Goal: Task Accomplishment & Management: Manage account settings

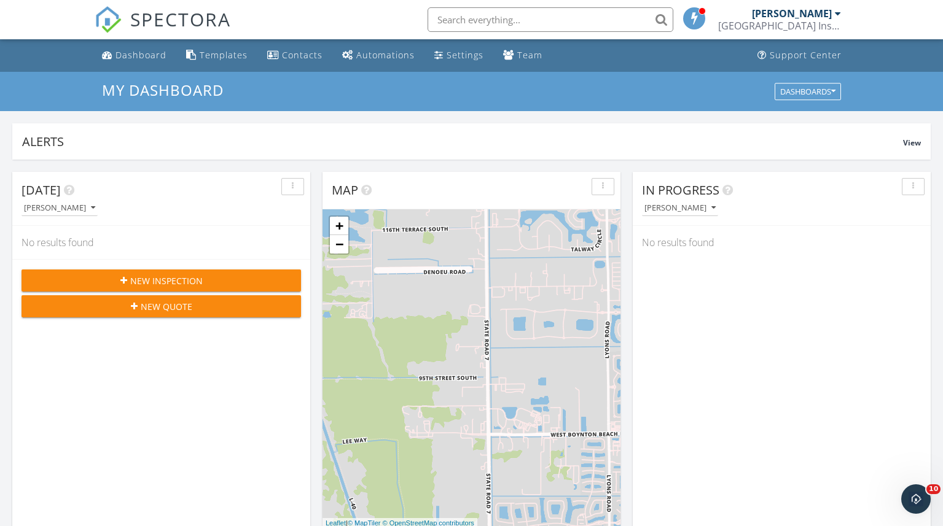
click at [453, 21] on input "text" at bounding box center [550, 19] width 246 height 25
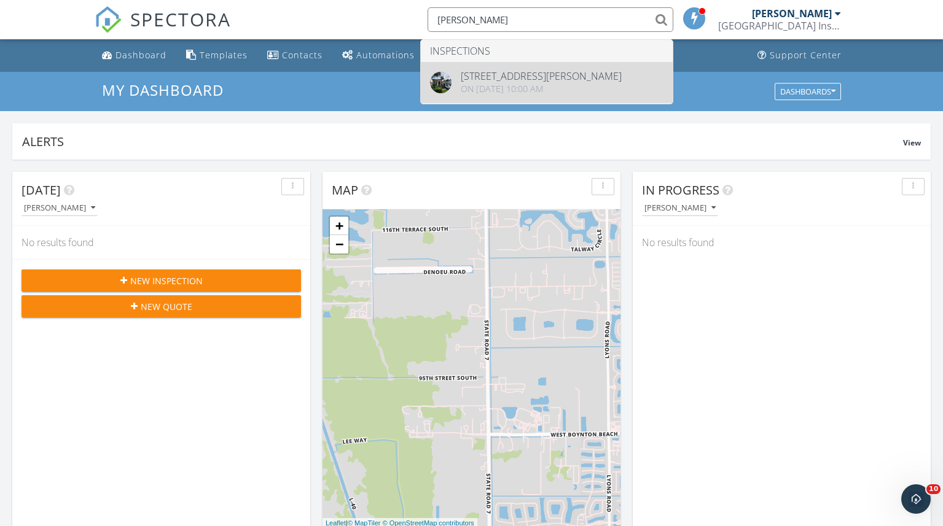
type input "SKLUT"
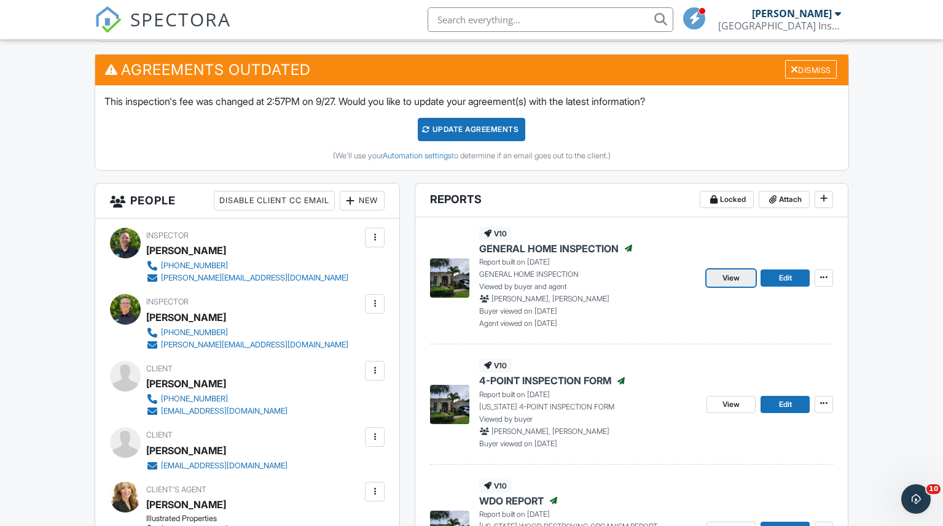
click at [736, 280] on span "View" at bounding box center [730, 278] width 17 height 12
click at [788, 280] on span "Edit" at bounding box center [785, 278] width 13 height 12
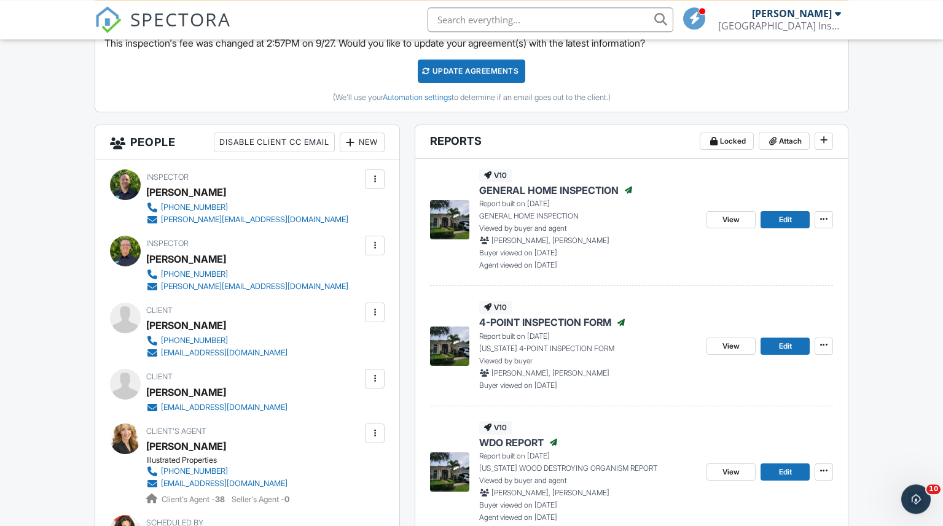
scroll to position [564, 0]
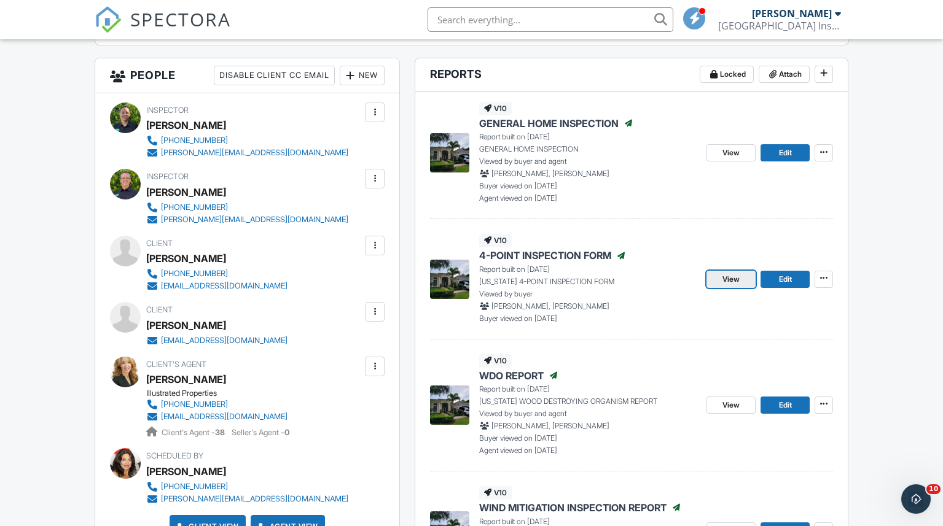
click at [738, 276] on span "View" at bounding box center [730, 279] width 17 height 12
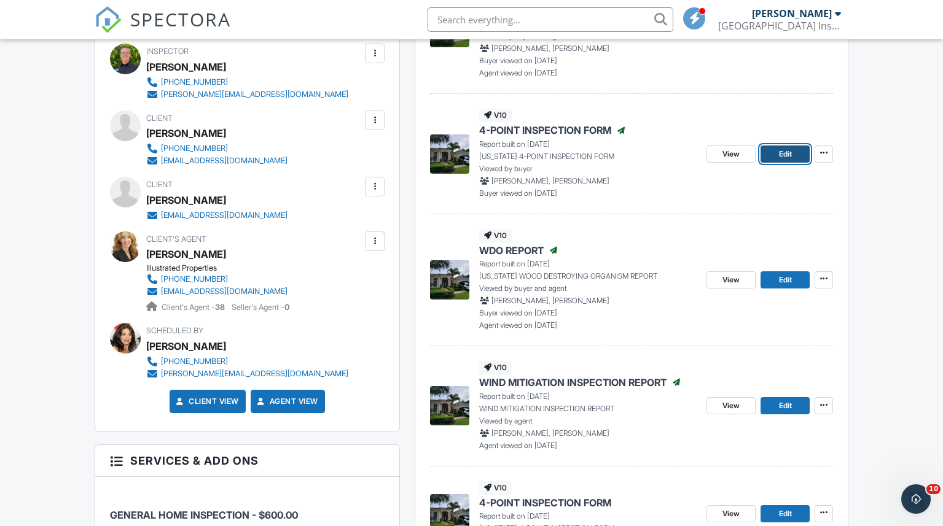
click at [794, 155] on link "Edit" at bounding box center [784, 154] width 49 height 17
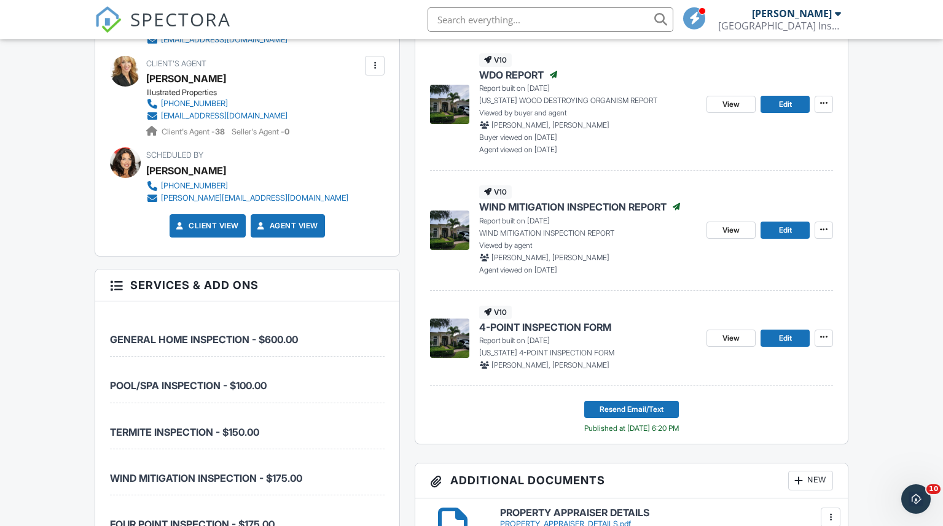
scroll to position [877, 0]
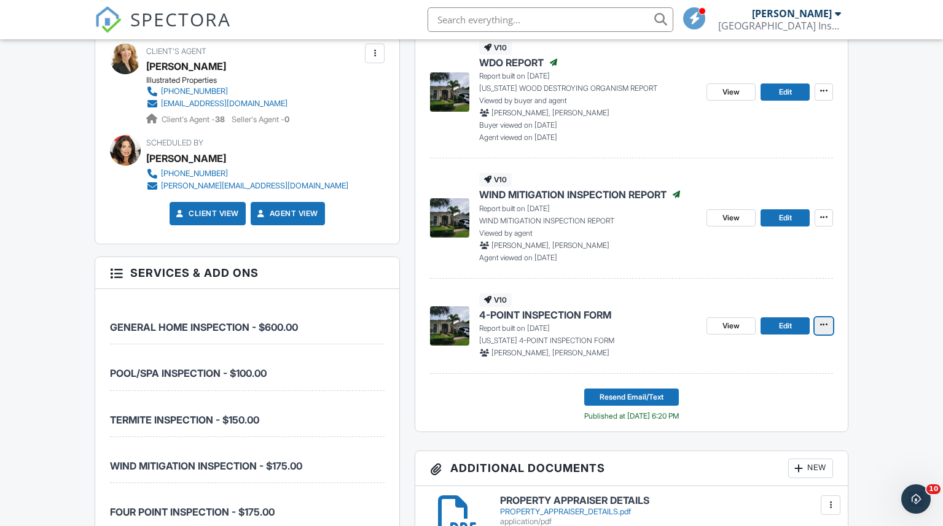
click at [825, 324] on icon at bounding box center [823, 325] width 7 height 9
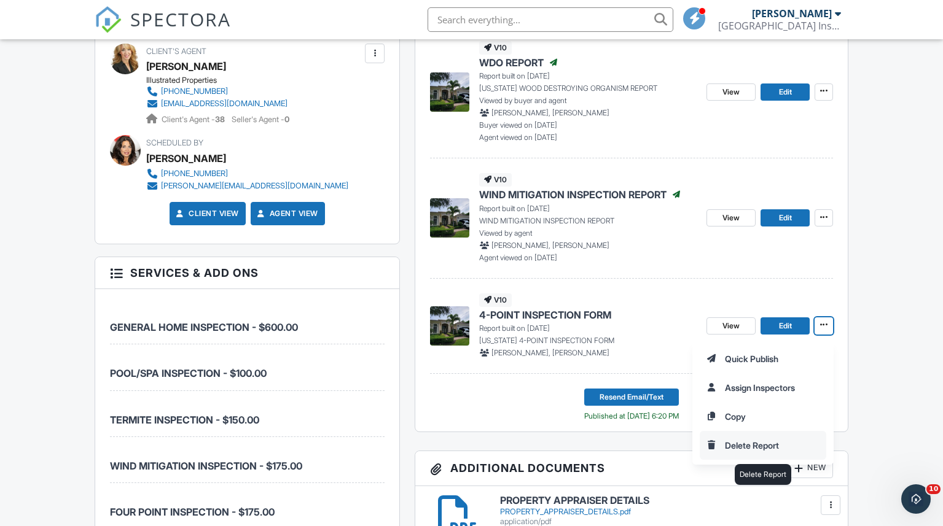
click at [745, 445] on input "Delete Report" at bounding box center [762, 446] width 125 height 28
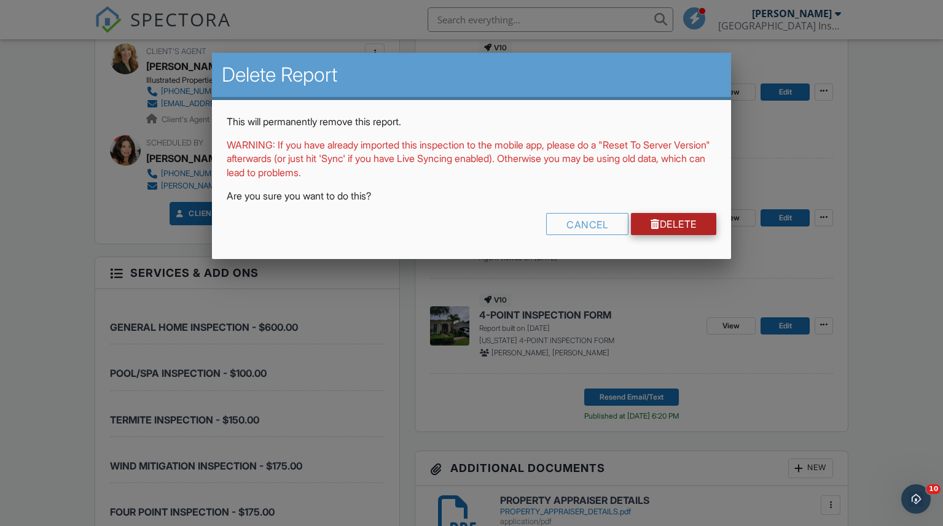
click at [674, 217] on link "Delete" at bounding box center [673, 224] width 85 height 22
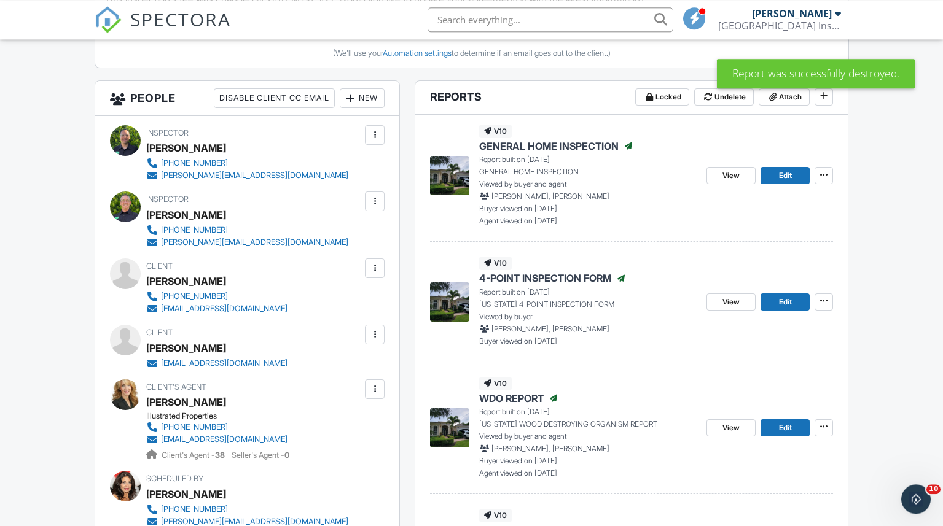
scroll to position [564, 0]
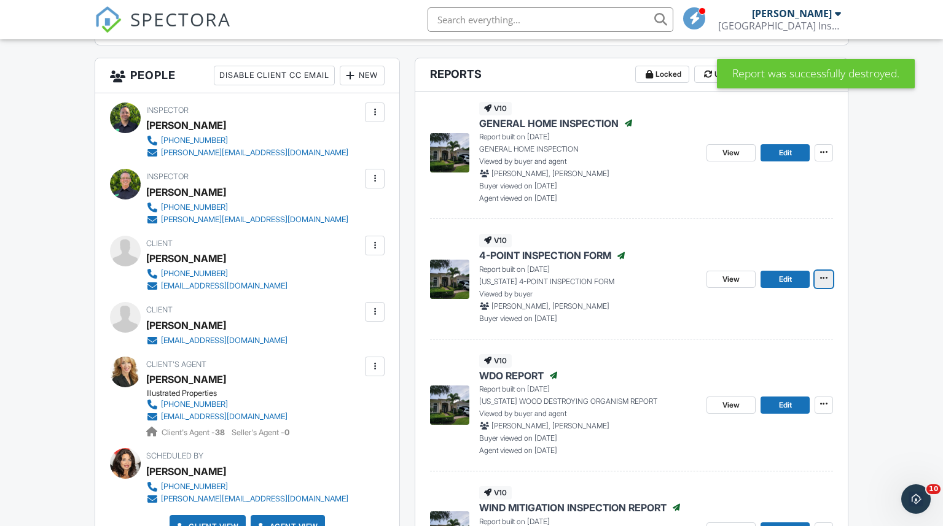
click at [825, 276] on icon at bounding box center [823, 278] width 7 height 9
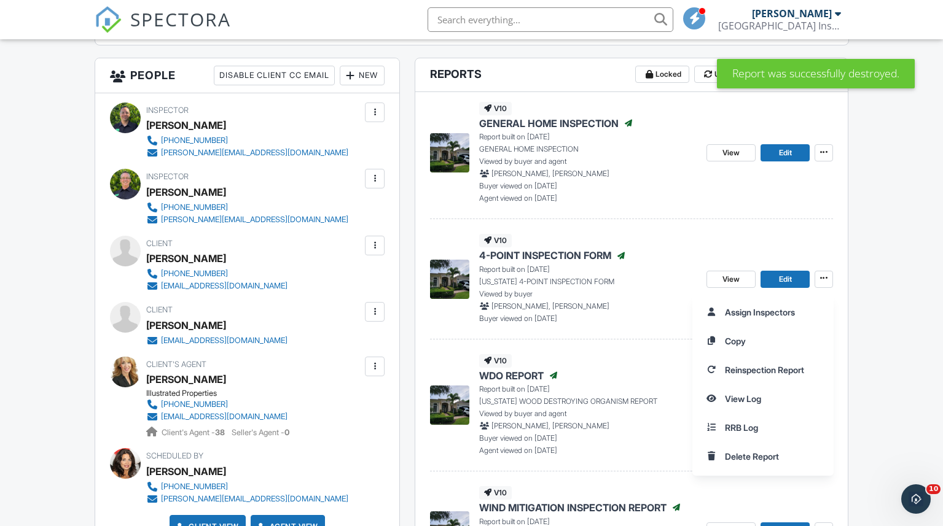
click at [896, 314] on div "Assign Inspectors Copy Reinspection Report View Log RRB Log Delete Report" at bounding box center [817, 384] width 251 height 183
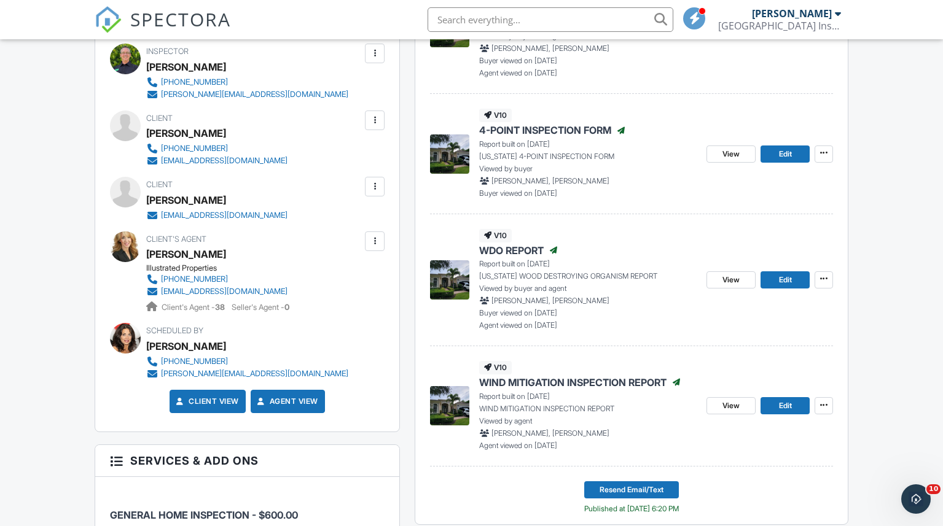
scroll to position [877, 0]
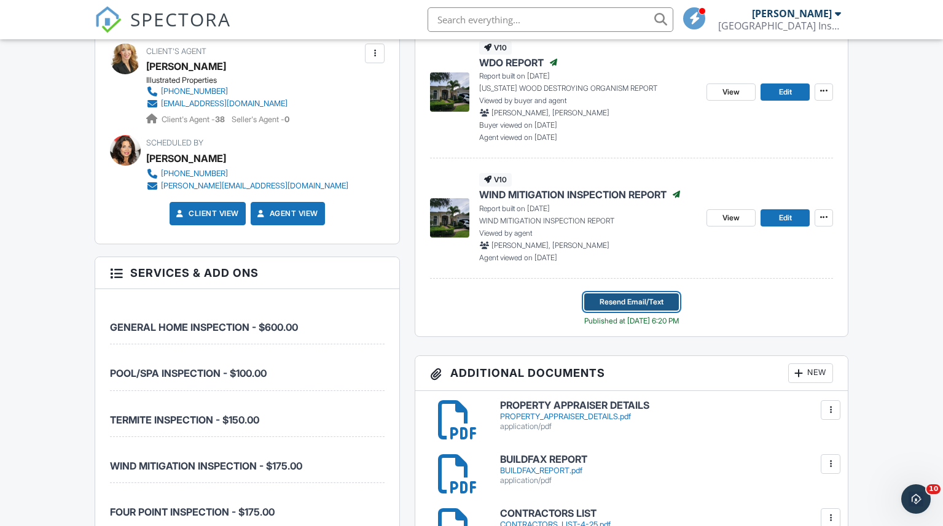
click at [635, 299] on span "Resend Email/Text" at bounding box center [631, 302] width 64 height 12
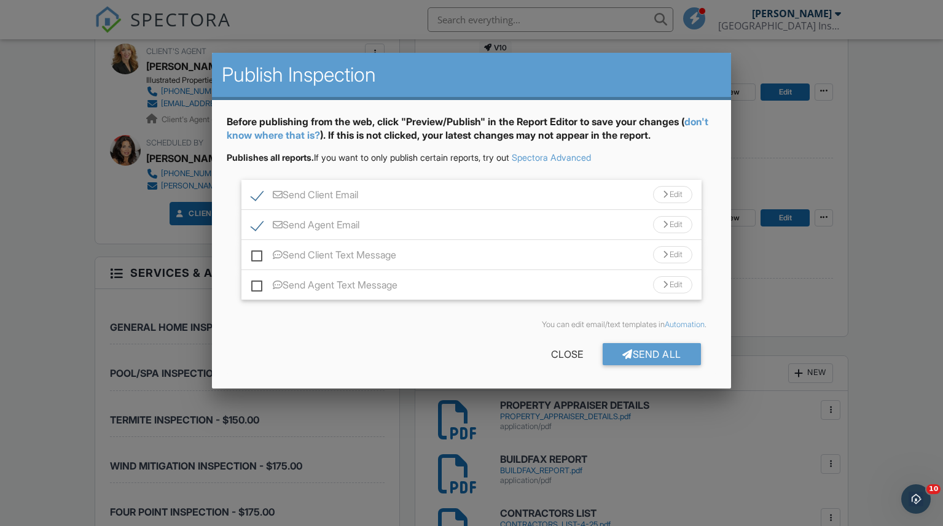
click at [252, 225] on label "Send Agent Email" at bounding box center [305, 226] width 108 height 15
checkbox input "false"
click at [652, 353] on div "Send All" at bounding box center [651, 354] width 98 height 22
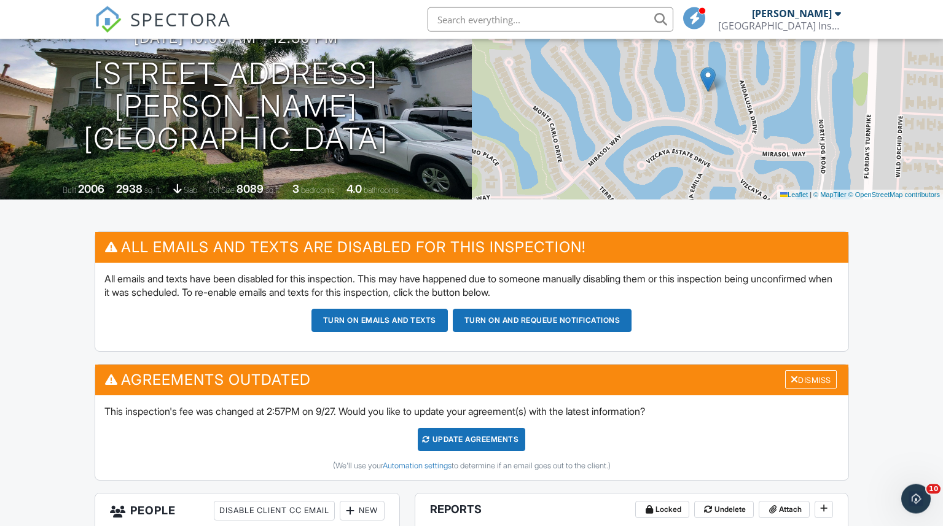
scroll to position [251, 0]
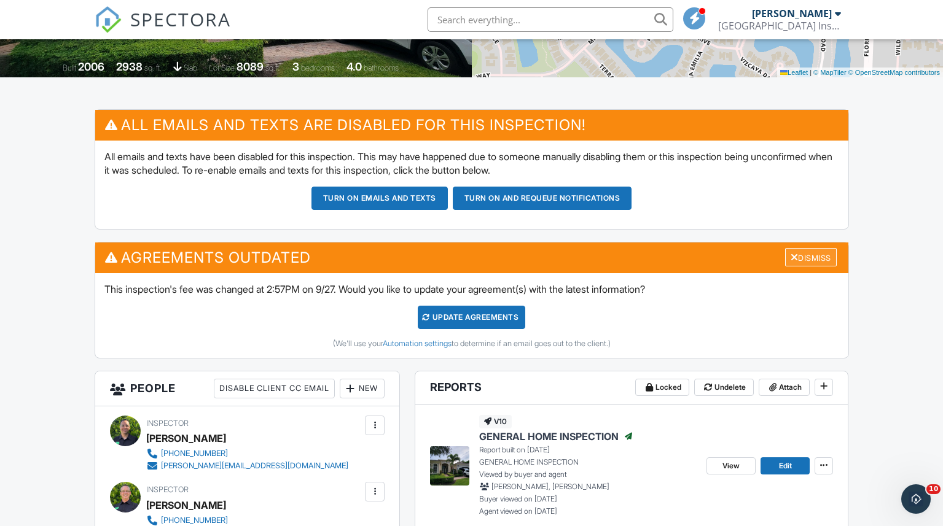
click at [805, 254] on div "Dismiss" at bounding box center [811, 257] width 52 height 19
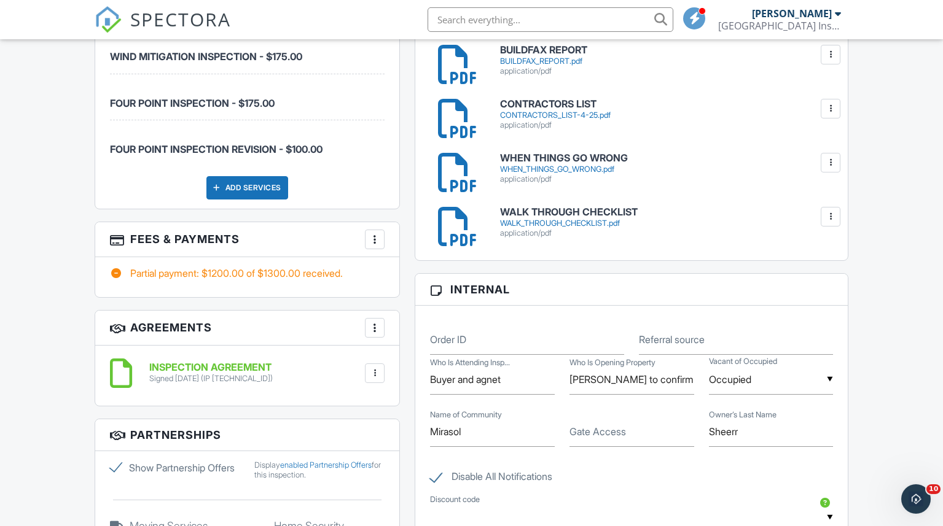
scroll to position [1190, 0]
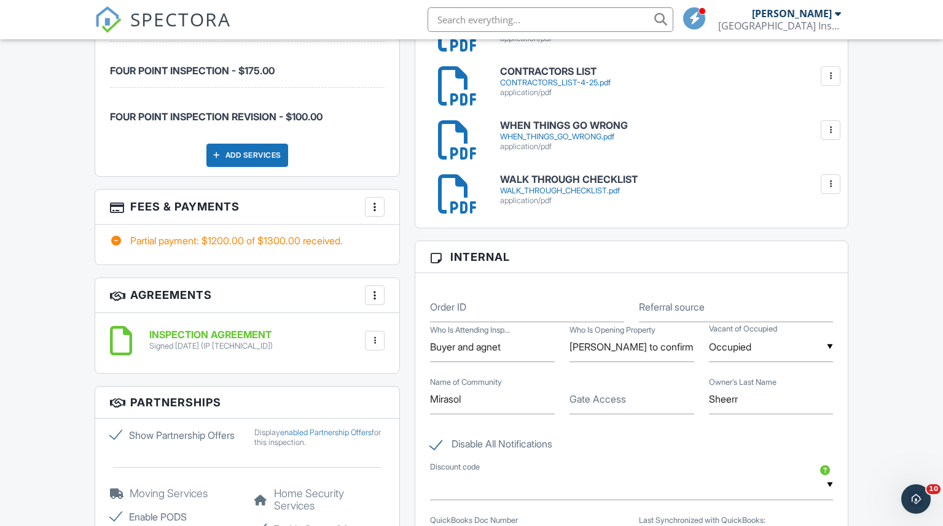
click at [427, 439] on div "Disable All Notifications" at bounding box center [632, 438] width 418 height 46
drag, startPoint x: 433, startPoint y: 444, endPoint x: 575, endPoint y: 455, distance: 142.9
click at [433, 445] on label "Disable All Notifications" at bounding box center [491, 446] width 122 height 15
checkbox input "false"
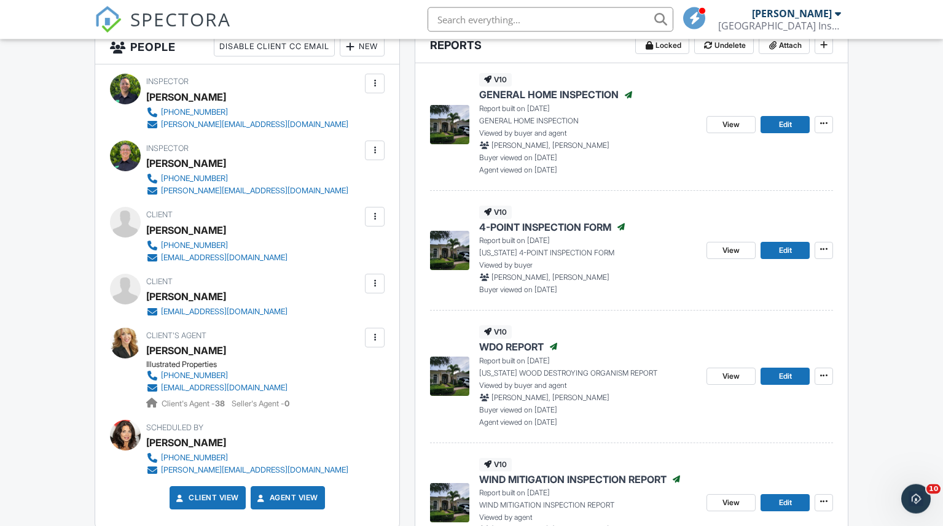
scroll to position [188, 0]
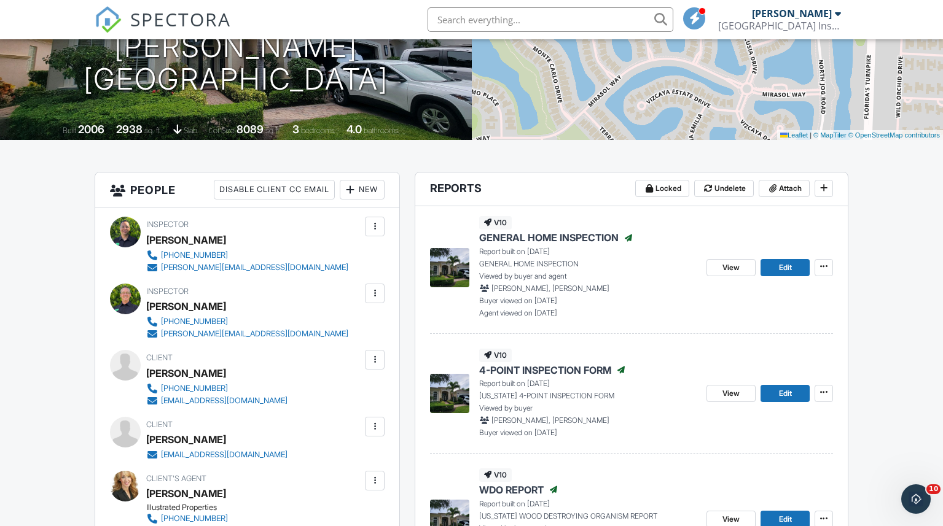
click at [374, 356] on div at bounding box center [374, 360] width 12 height 12
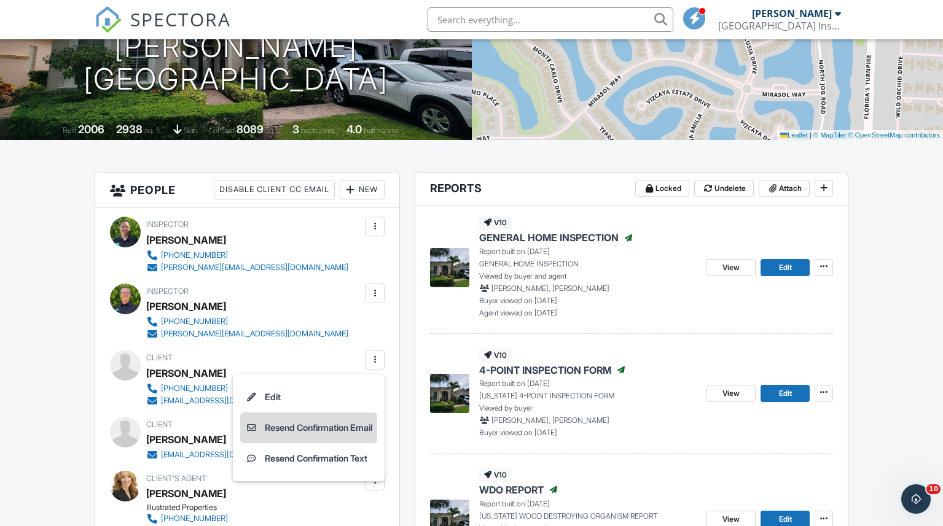
click at [285, 426] on li "Resend Confirmation Email" at bounding box center [308, 428] width 137 height 31
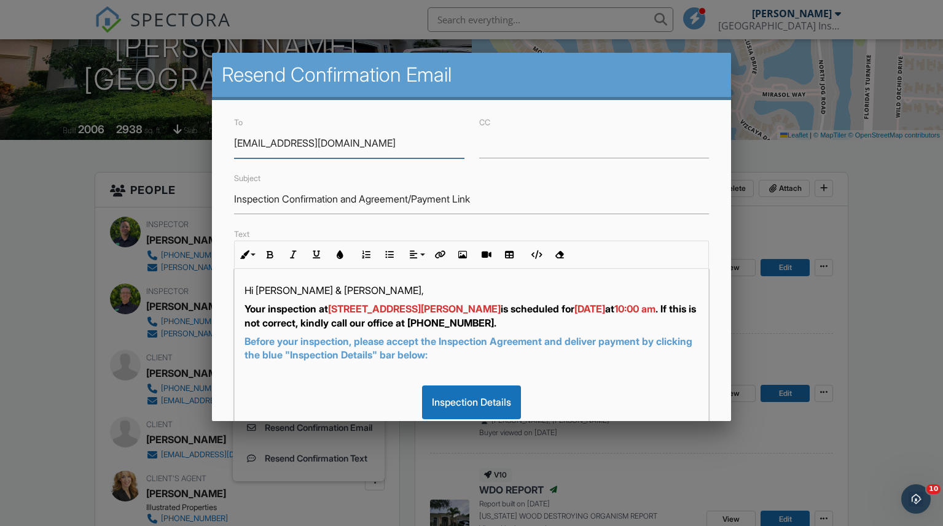
scroll to position [1, 0]
click at [881, 248] on div at bounding box center [471, 268] width 943 height 658
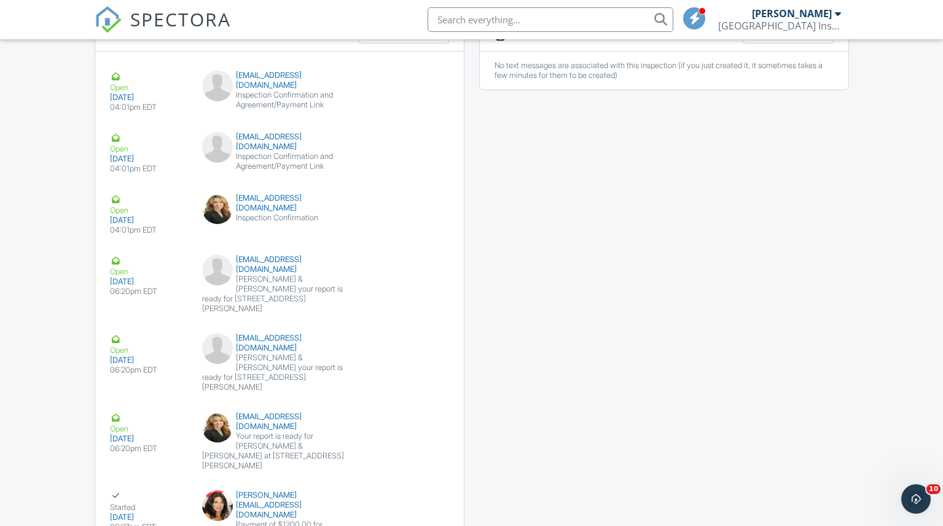
scroll to position [1833, 0]
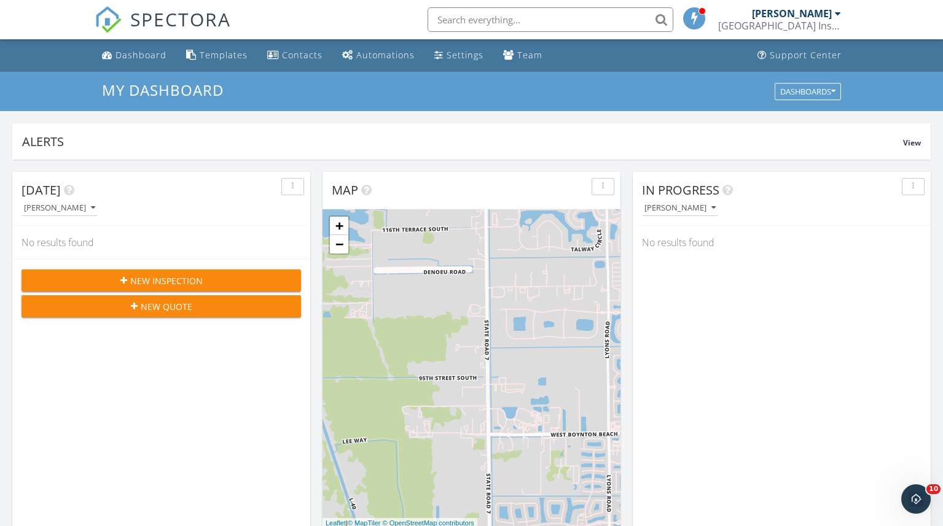
click at [466, 17] on input "text" at bounding box center [550, 19] width 246 height 25
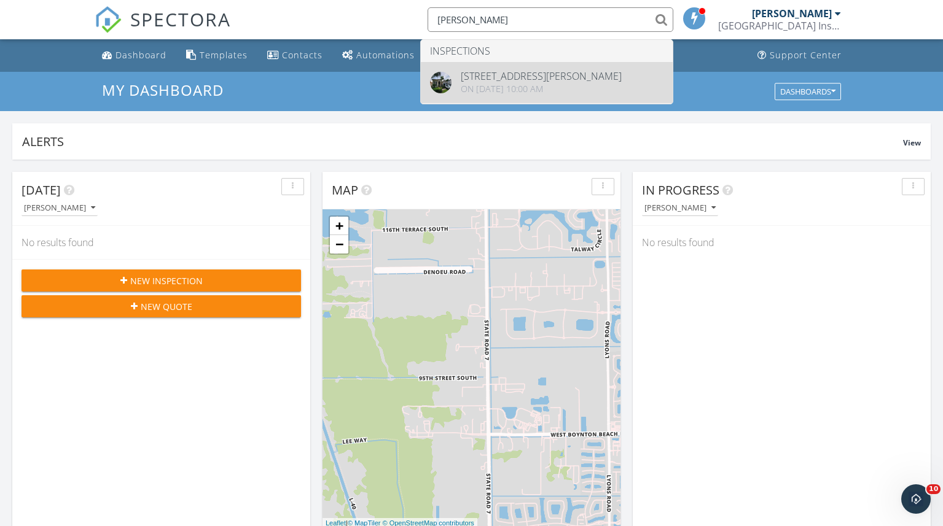
type input "[PERSON_NAME]"
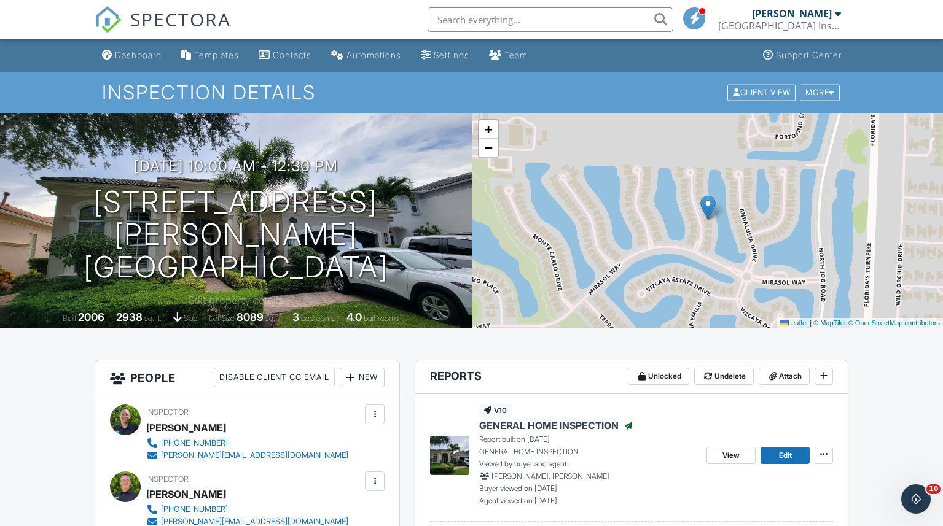
scroll to position [251, 0]
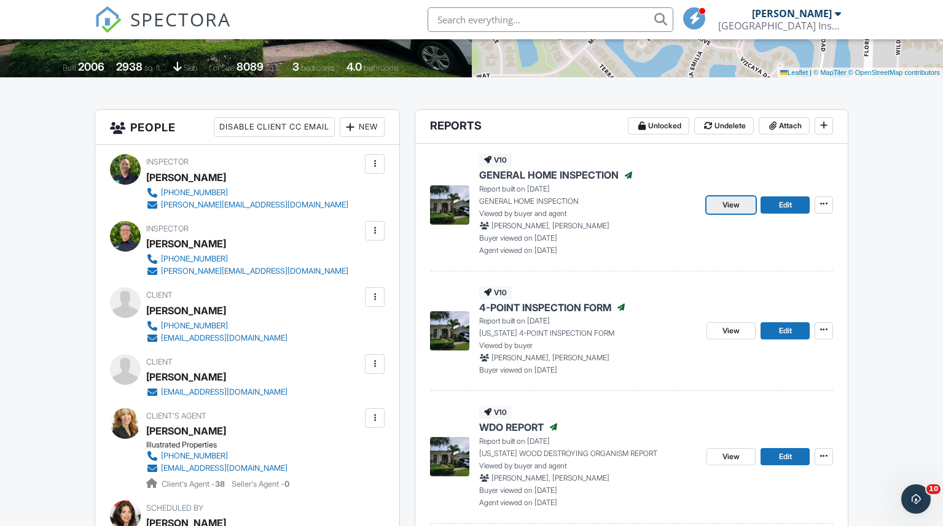
click at [736, 205] on span "View" at bounding box center [730, 205] width 17 height 12
